Goal: Task Accomplishment & Management: Manage account settings

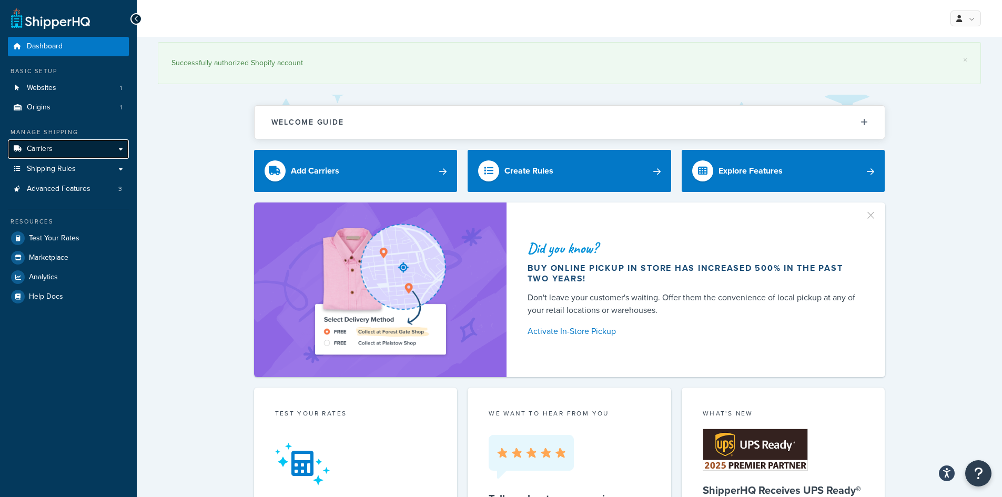
click at [65, 145] on link "Carriers" at bounding box center [68, 148] width 121 height 19
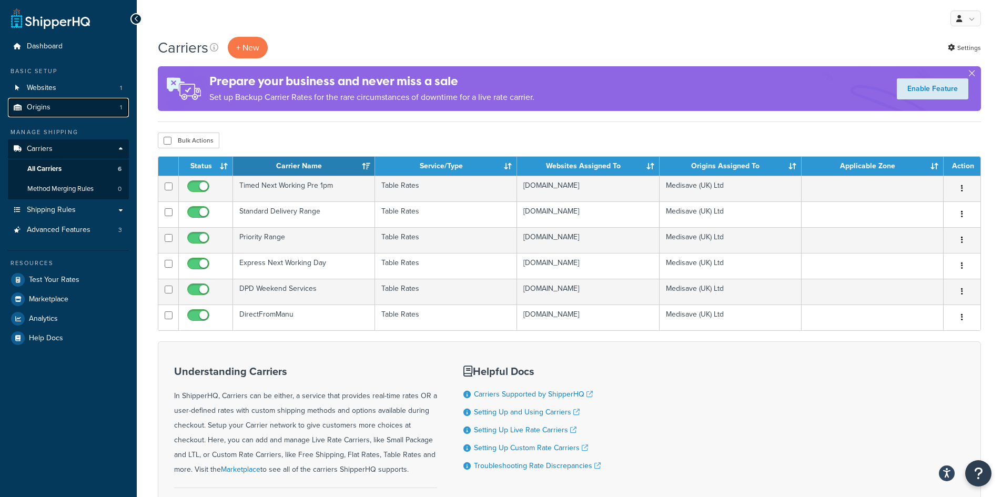
click at [53, 110] on link "Origins 1" at bounding box center [68, 107] width 121 height 19
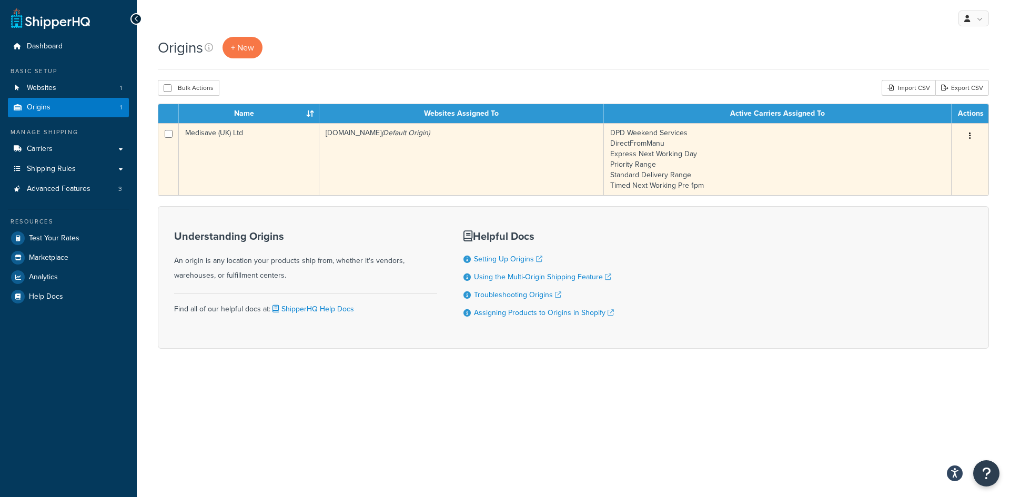
click at [427, 139] on td "medisave-uk-dev.myshopify.com (Default Origin)" at bounding box center [461, 159] width 285 height 72
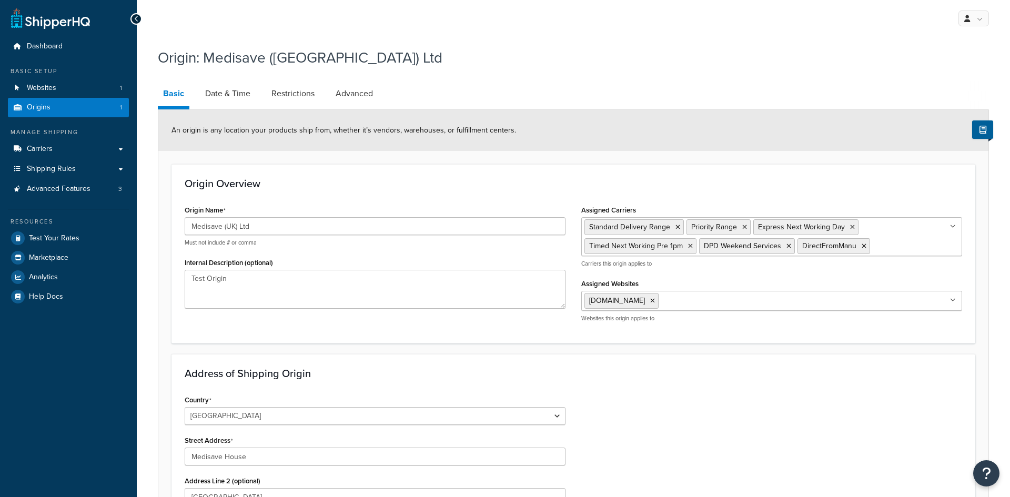
select select "1226"
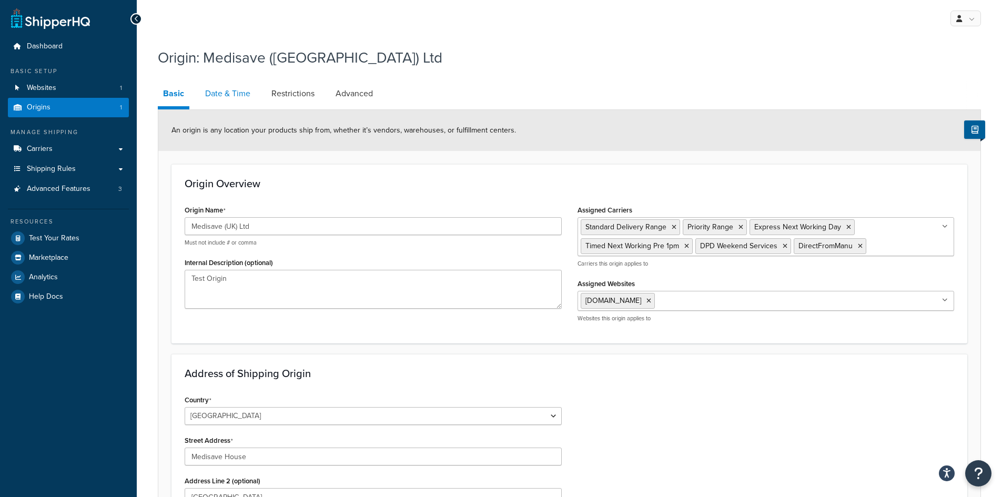
click at [234, 93] on link "Date & Time" at bounding box center [228, 93] width 56 height 25
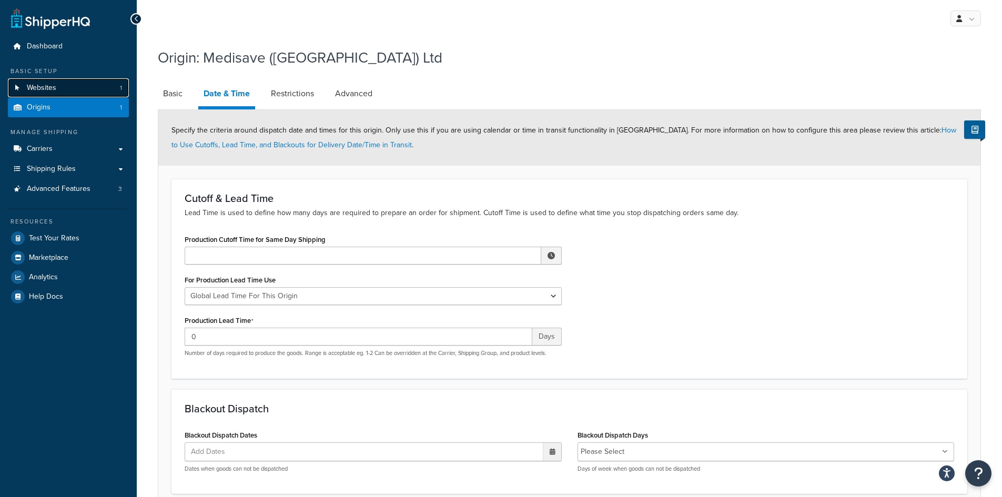
click at [33, 88] on span "Websites" at bounding box center [41, 88] width 29 height 9
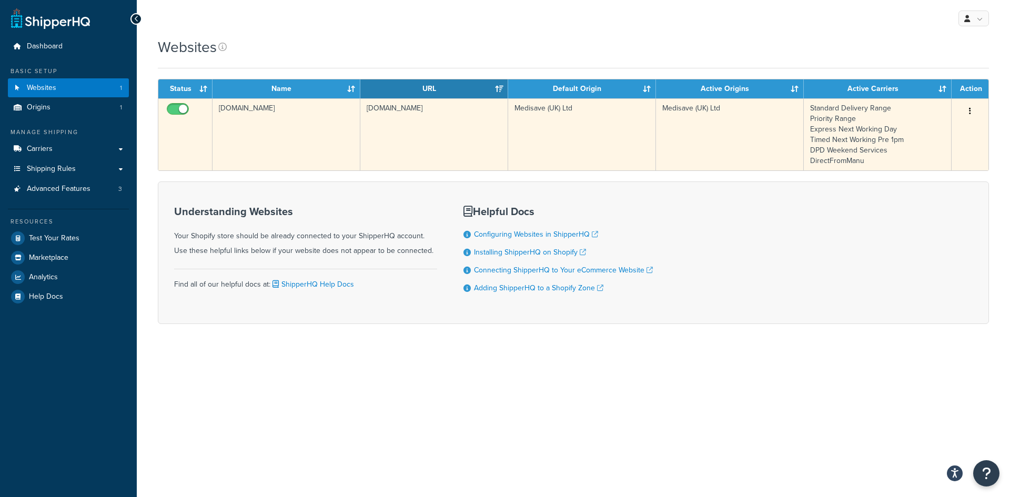
click at [284, 130] on td "[DOMAIN_NAME]" at bounding box center [287, 134] width 148 height 72
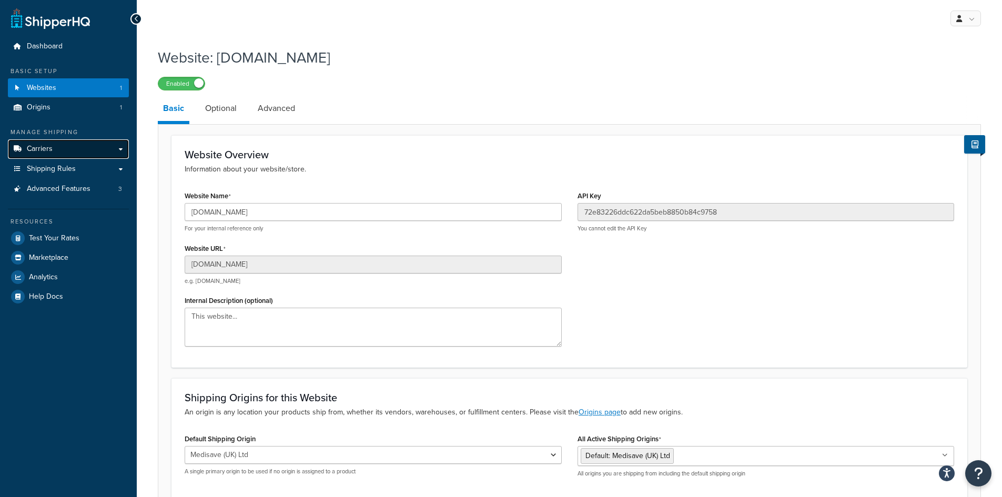
click at [54, 147] on link "Carriers" at bounding box center [68, 148] width 121 height 19
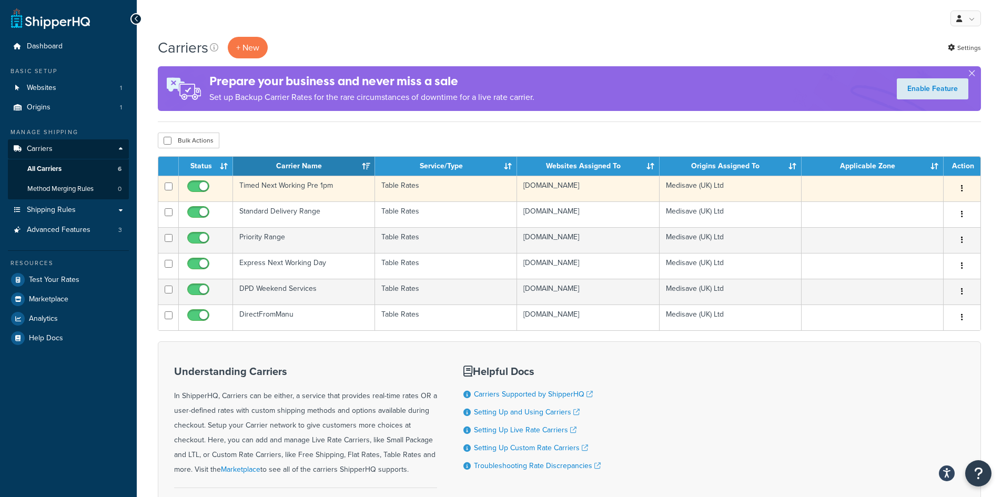
click at [284, 186] on td "Timed Next Working Pre 1pm" at bounding box center [304, 189] width 142 height 26
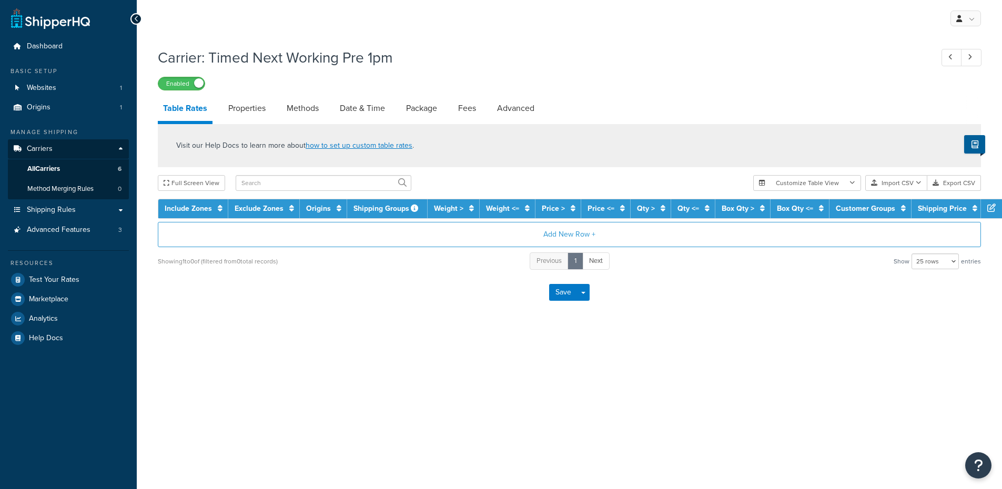
select select "25"
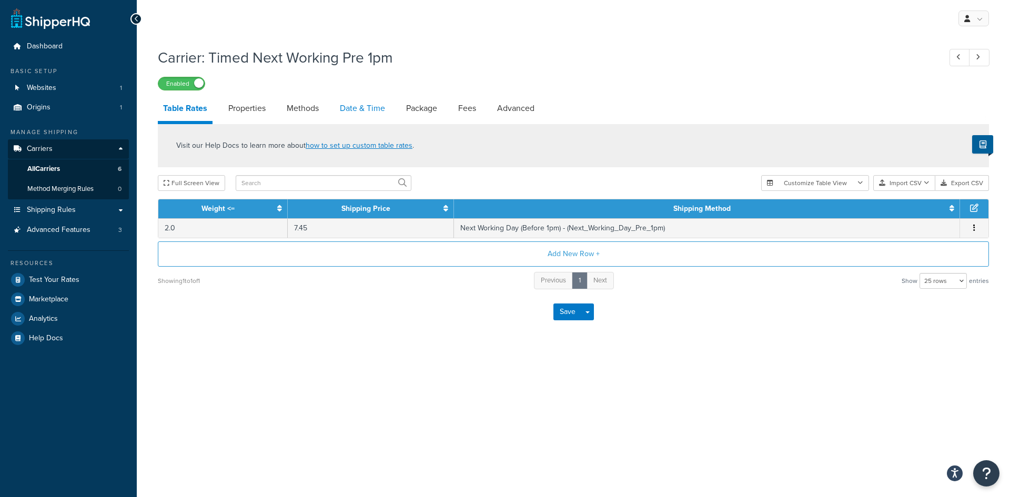
drag, startPoint x: 369, startPoint y: 112, endPoint x: 367, endPoint y: 124, distance: 12.3
click at [369, 112] on link "Date & Time" at bounding box center [363, 108] width 56 height 25
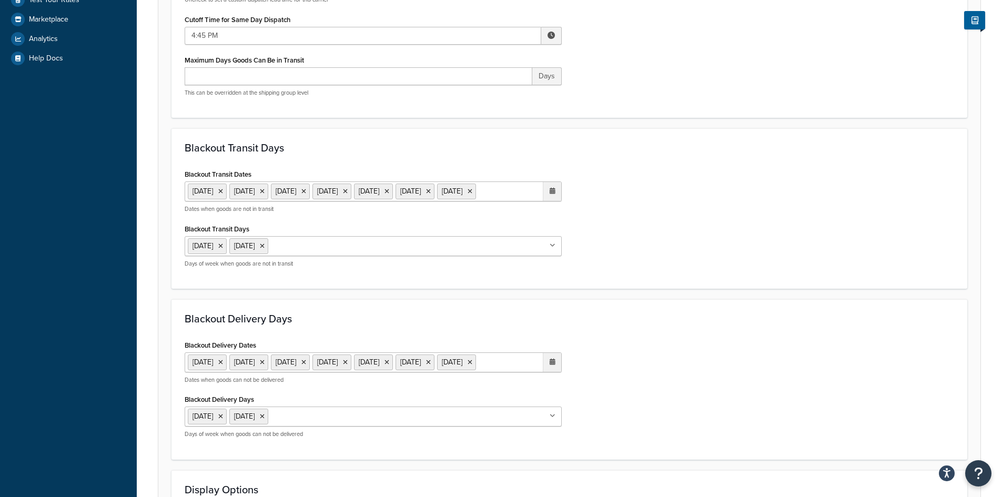
scroll to position [316, 0]
